Goal: Book appointment/travel/reservation

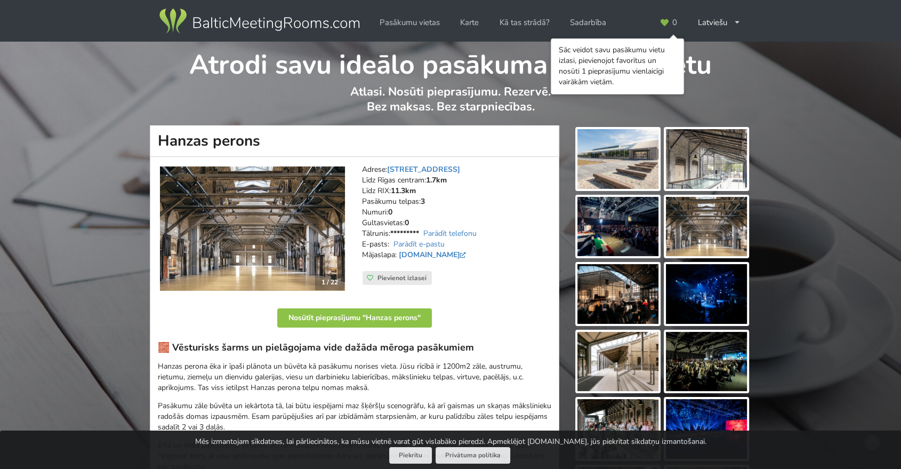
click at [709, 175] on img at bounding box center [706, 159] width 81 height 60
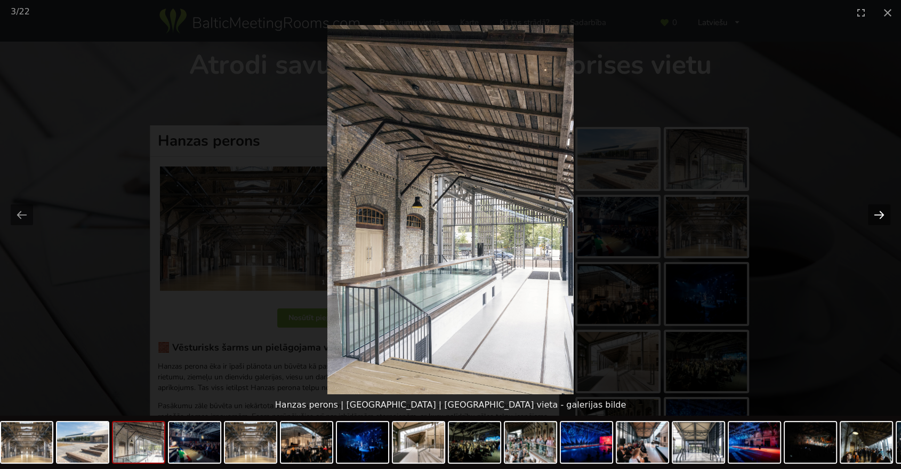
click at [880, 213] on button "Next slide" at bounding box center [879, 214] width 22 height 21
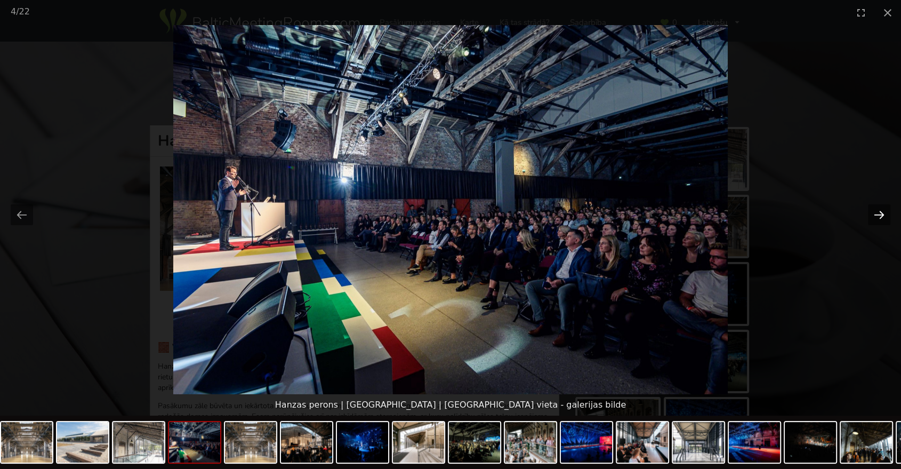
click at [878, 213] on button "Next slide" at bounding box center [879, 214] width 22 height 21
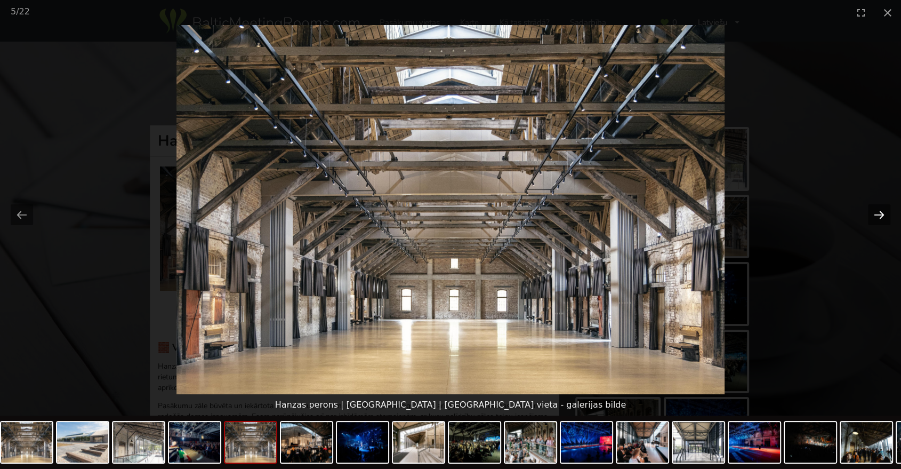
click at [878, 213] on button "Next slide" at bounding box center [879, 214] width 22 height 21
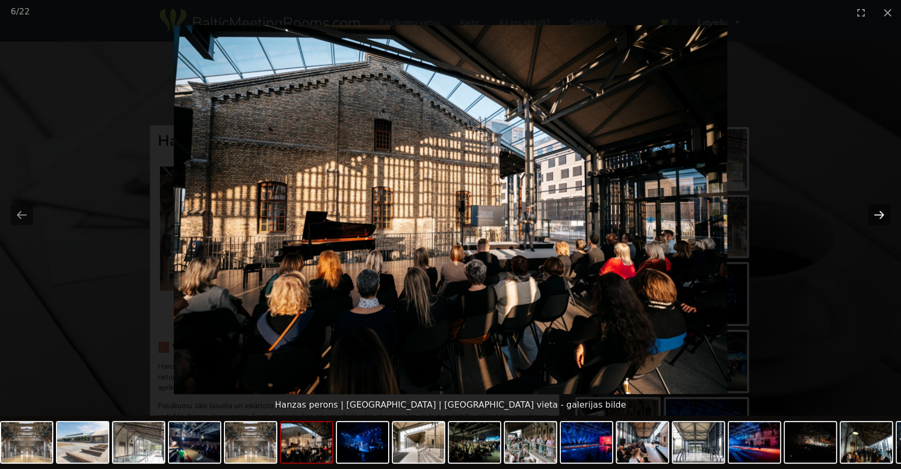
click at [878, 213] on button "Next slide" at bounding box center [879, 214] width 22 height 21
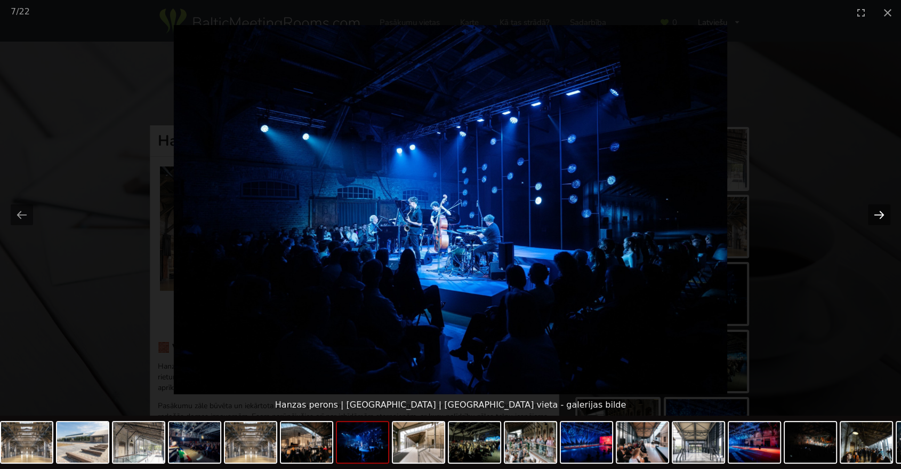
click at [878, 213] on button "Next slide" at bounding box center [879, 214] width 22 height 21
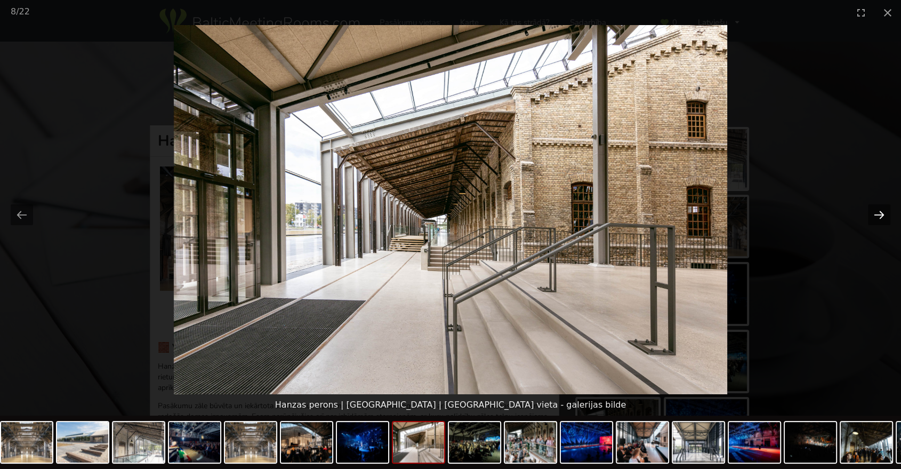
click at [878, 213] on button "Next slide" at bounding box center [879, 214] width 22 height 21
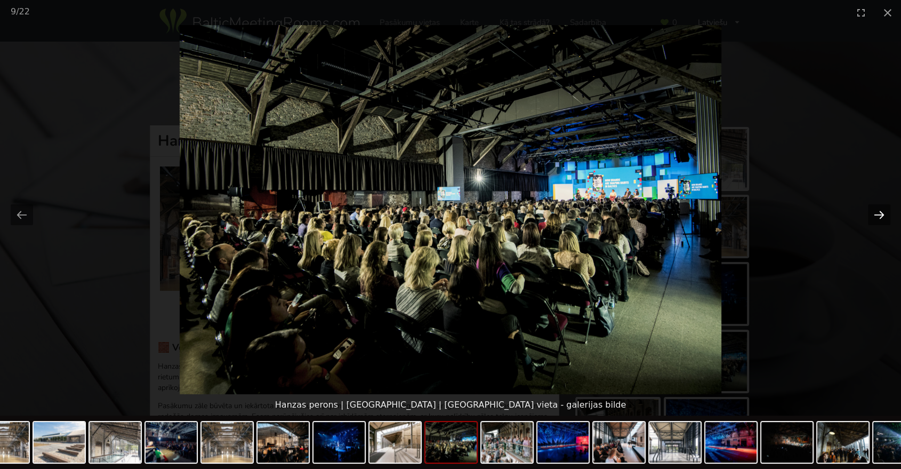
click at [878, 213] on button "Next slide" at bounding box center [879, 214] width 22 height 21
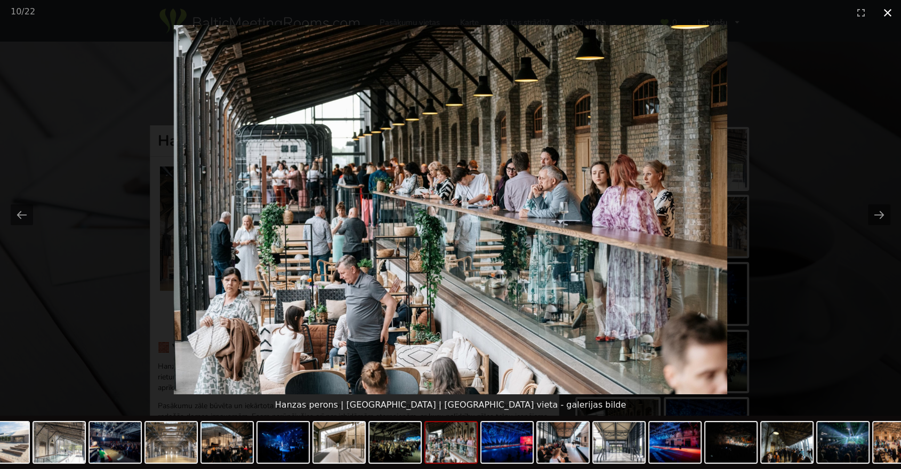
click at [890, 17] on button "Close gallery" at bounding box center [888, 12] width 27 height 25
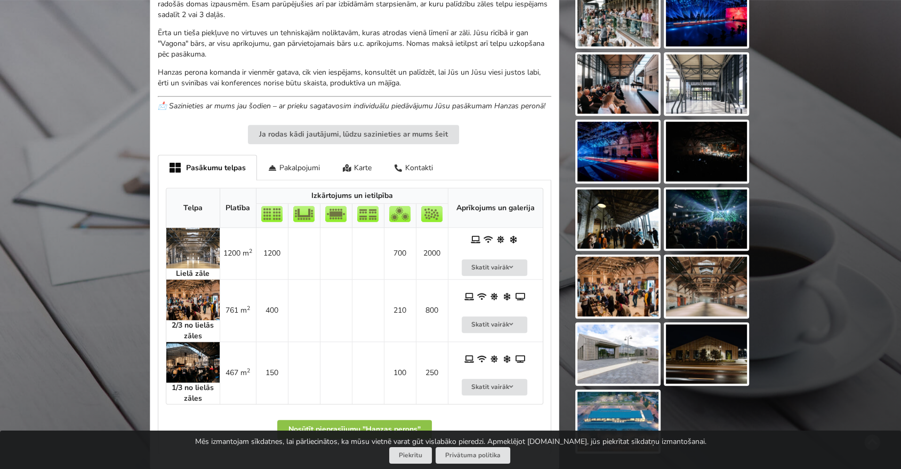
scroll to position [414, 0]
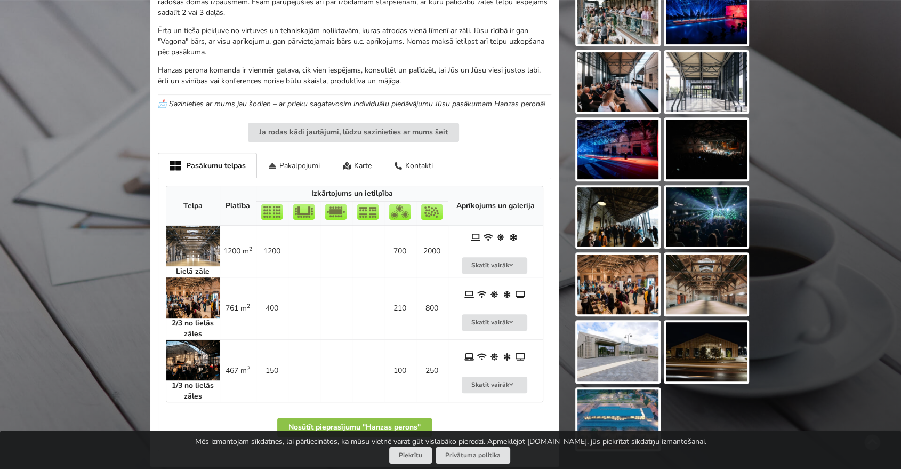
click at [295, 165] on div "Pakalpojumi" at bounding box center [294, 165] width 75 height 25
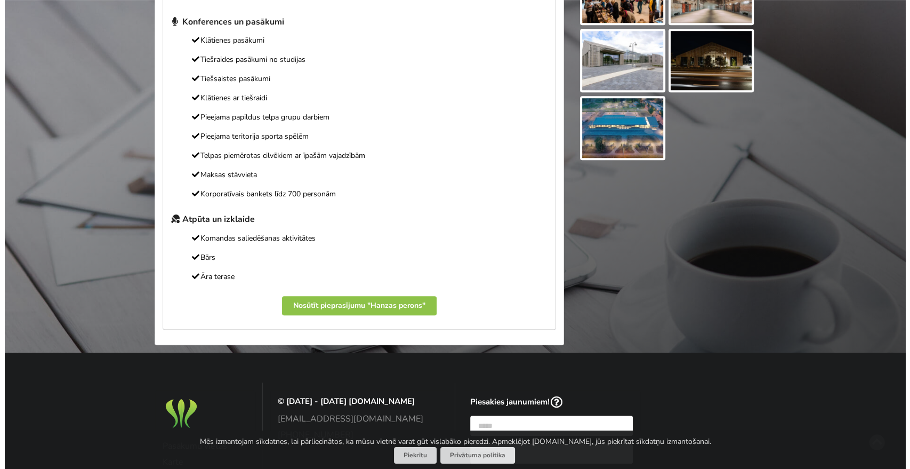
scroll to position [711, 0]
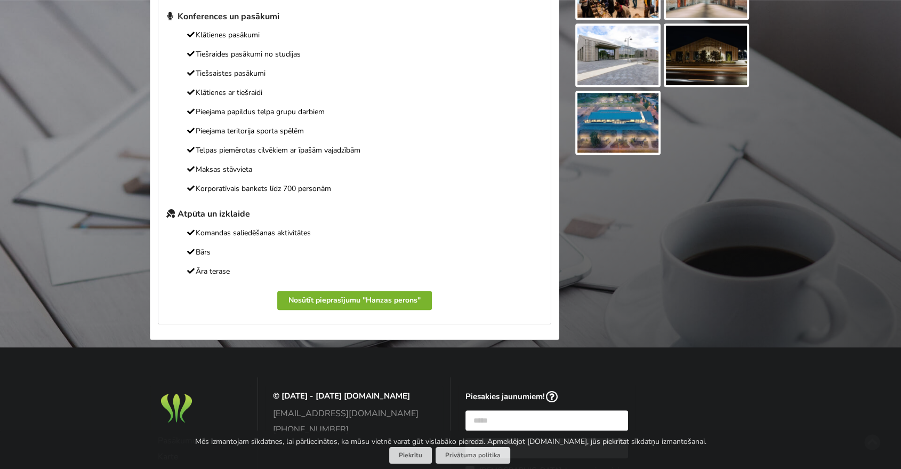
click at [302, 299] on button "Nosūtīt pieprasījumu "Hanzas perons"" at bounding box center [354, 300] width 155 height 19
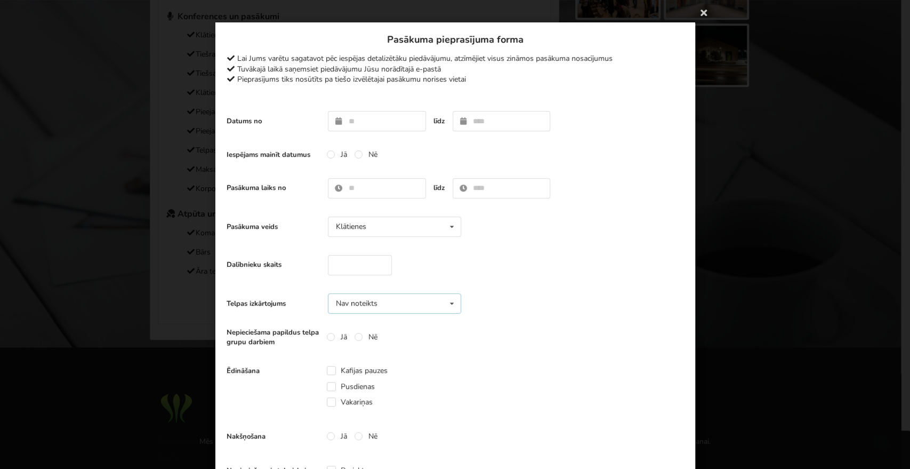
click at [432, 298] on div "Nav noteikts Nav noteikts Teātris U-Veids [GEOGRAPHIC_DATA] Klase" at bounding box center [394, 303] width 133 height 20
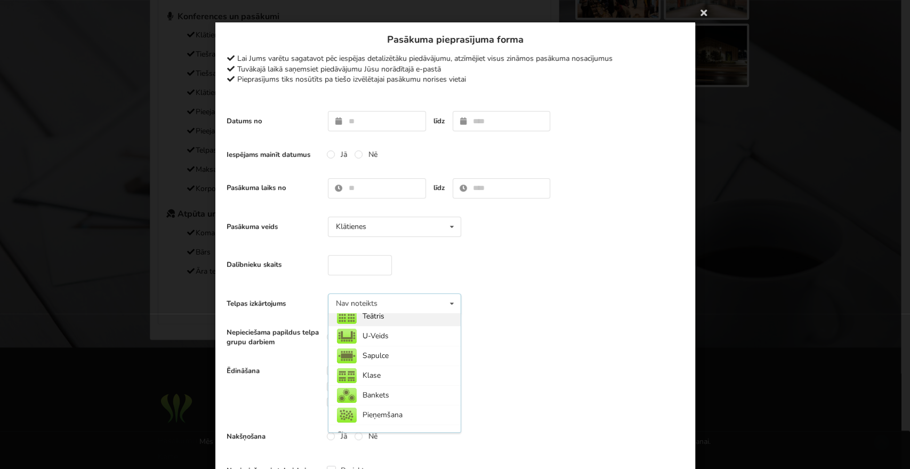
scroll to position [38, 0]
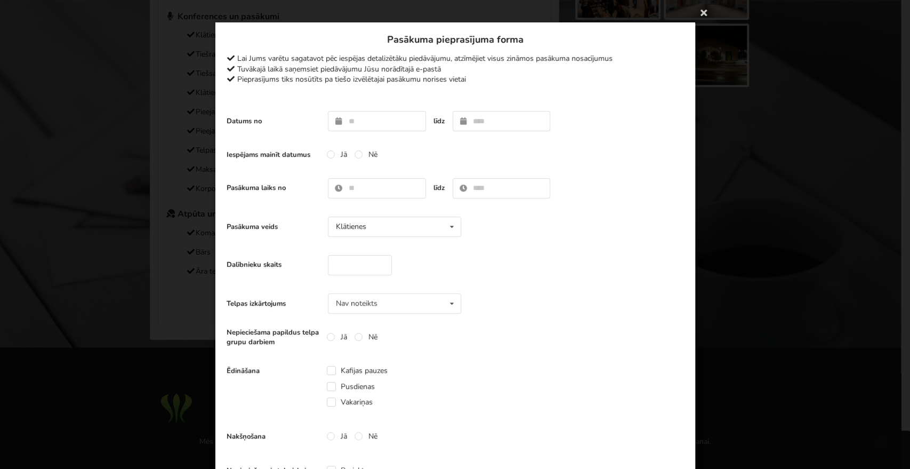
click at [608, 262] on div "Dalībnieku skaits" at bounding box center [456, 265] width 458 height 31
click at [408, 231] on div "Klātienes Klātienes Tiešsaistes Klātienes ar tiešraidi" at bounding box center [394, 227] width 133 height 20
click at [542, 260] on div "Dalībnieku skaits" at bounding box center [456, 265] width 458 height 31
